Goal: Communication & Community: Participate in discussion

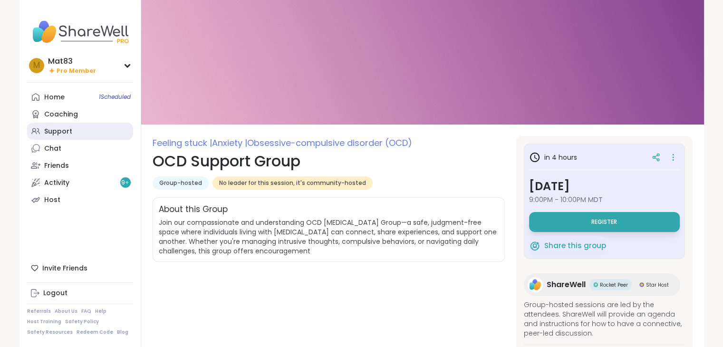
click at [75, 135] on link "Support" at bounding box center [80, 131] width 106 height 17
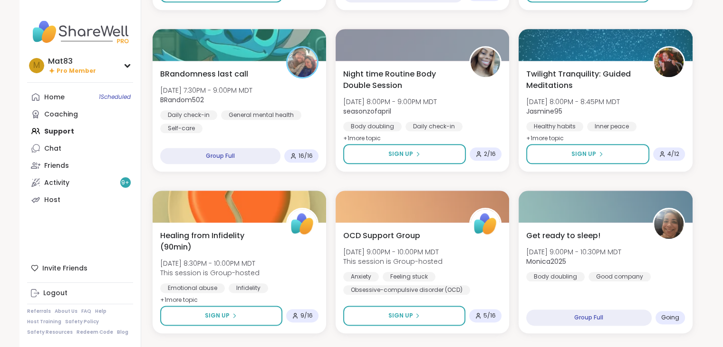
scroll to position [1058, 0]
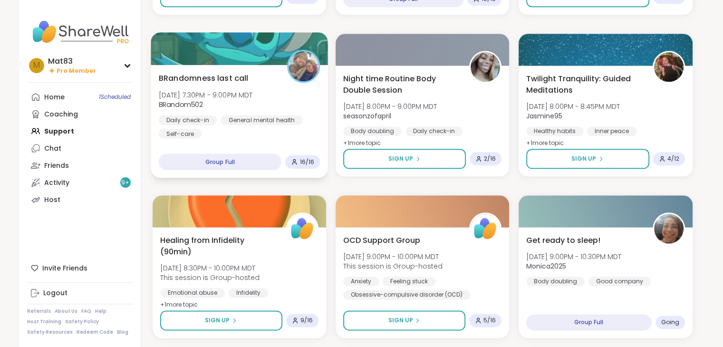
click at [262, 114] on div "BRandomness last call [DATE] 7:30PM - 9:00PM MDT BRandom502 Daily check-in Gene…" at bounding box center [239, 105] width 162 height 66
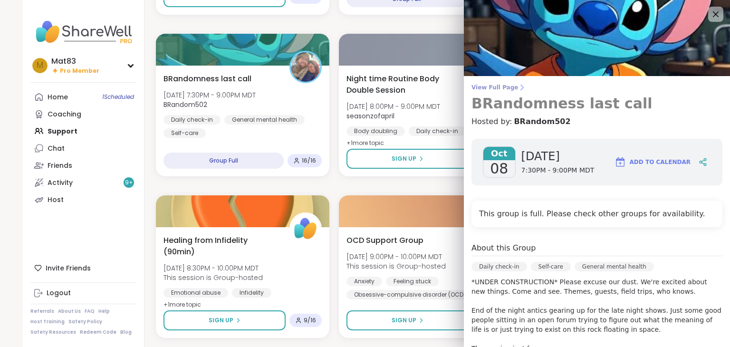
click at [475, 87] on span "View Full Page" at bounding box center [597, 88] width 251 height 8
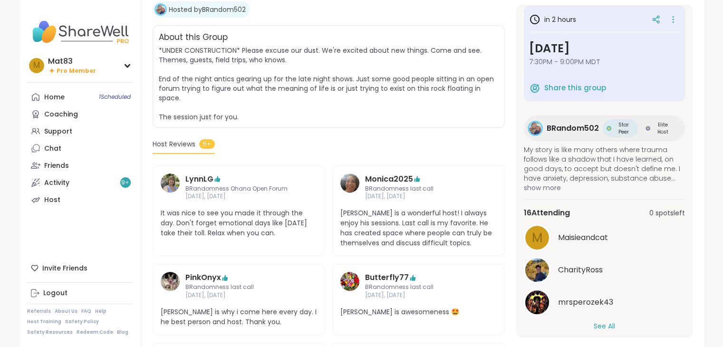
scroll to position [15, 0]
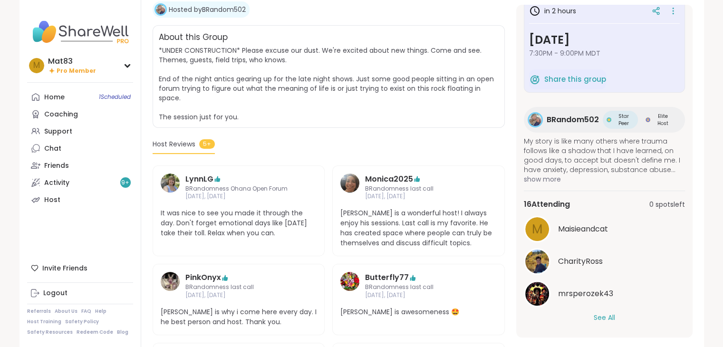
click at [594, 318] on button "See All" at bounding box center [604, 318] width 21 height 10
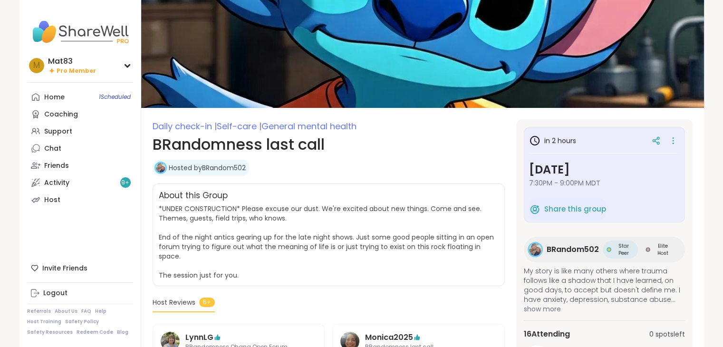
scroll to position [0, 0]
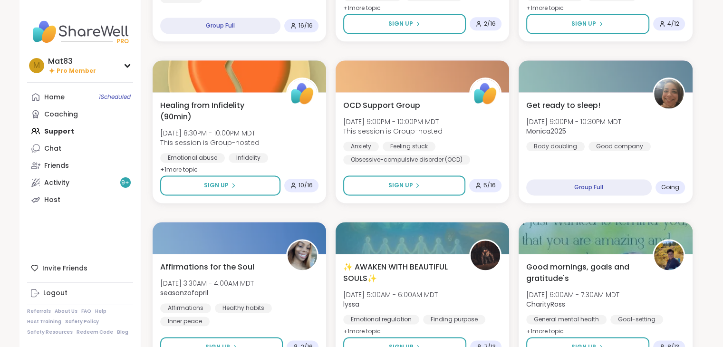
scroll to position [1198, 0]
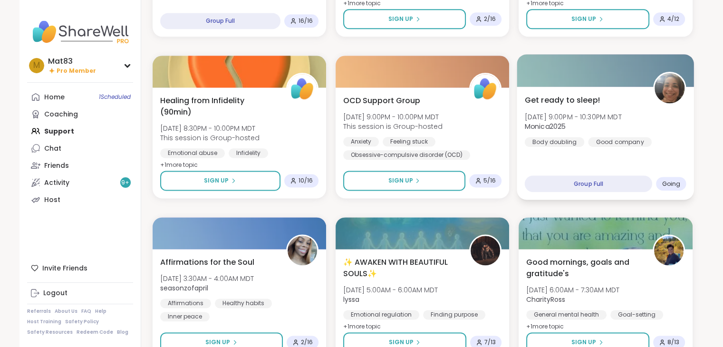
click at [660, 147] on div "Get ready to sleep! [DATE] 9:00PM - 10:30PM MDT Monica2025 Body doubling Good c…" at bounding box center [605, 143] width 177 height 113
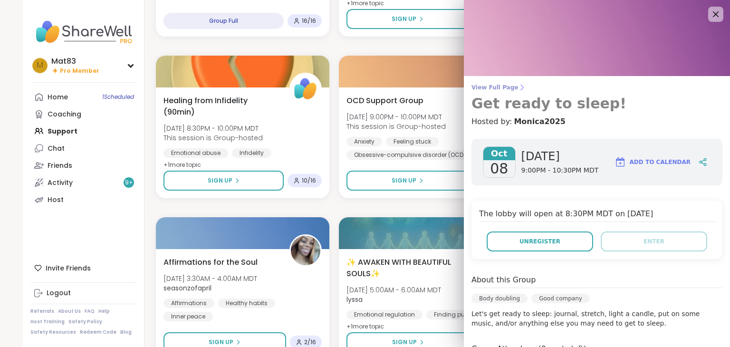
click at [491, 86] on span "View Full Page" at bounding box center [597, 88] width 251 height 8
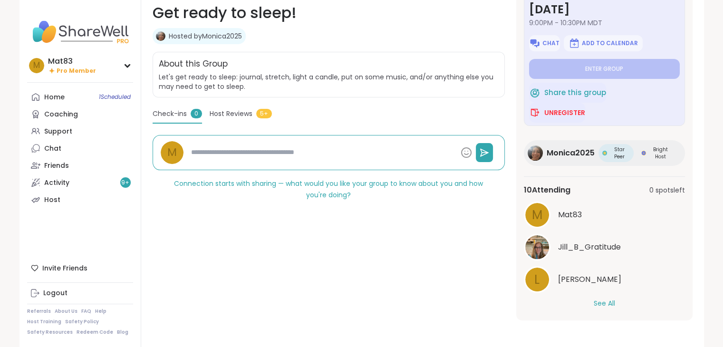
scroll to position [31, 0]
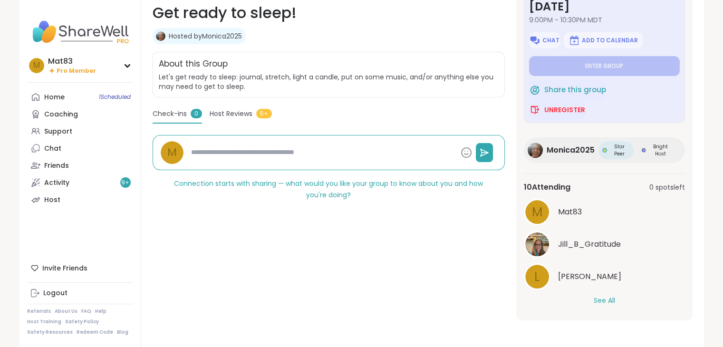
click at [606, 300] on button "See All" at bounding box center [604, 301] width 21 height 10
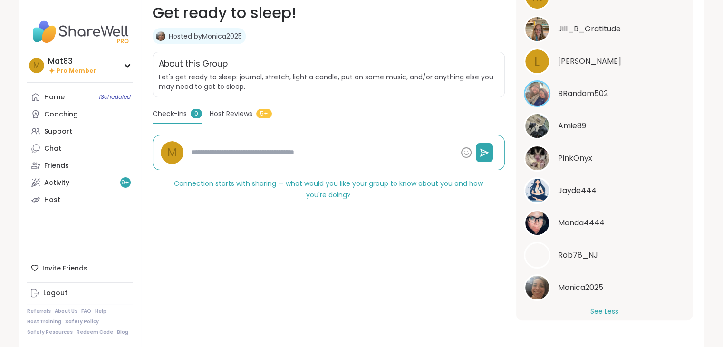
scroll to position [258, 0]
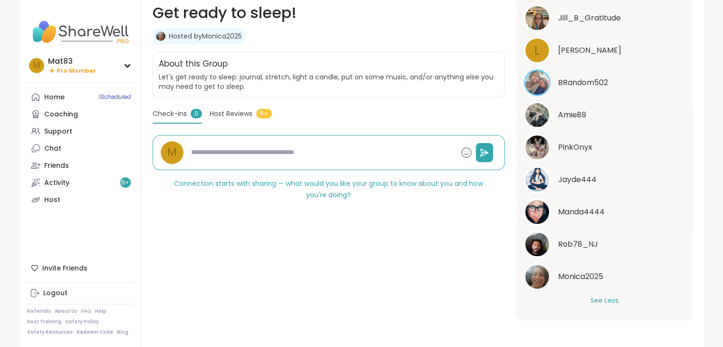
type textarea "*"
